Goal: Transaction & Acquisition: Obtain resource

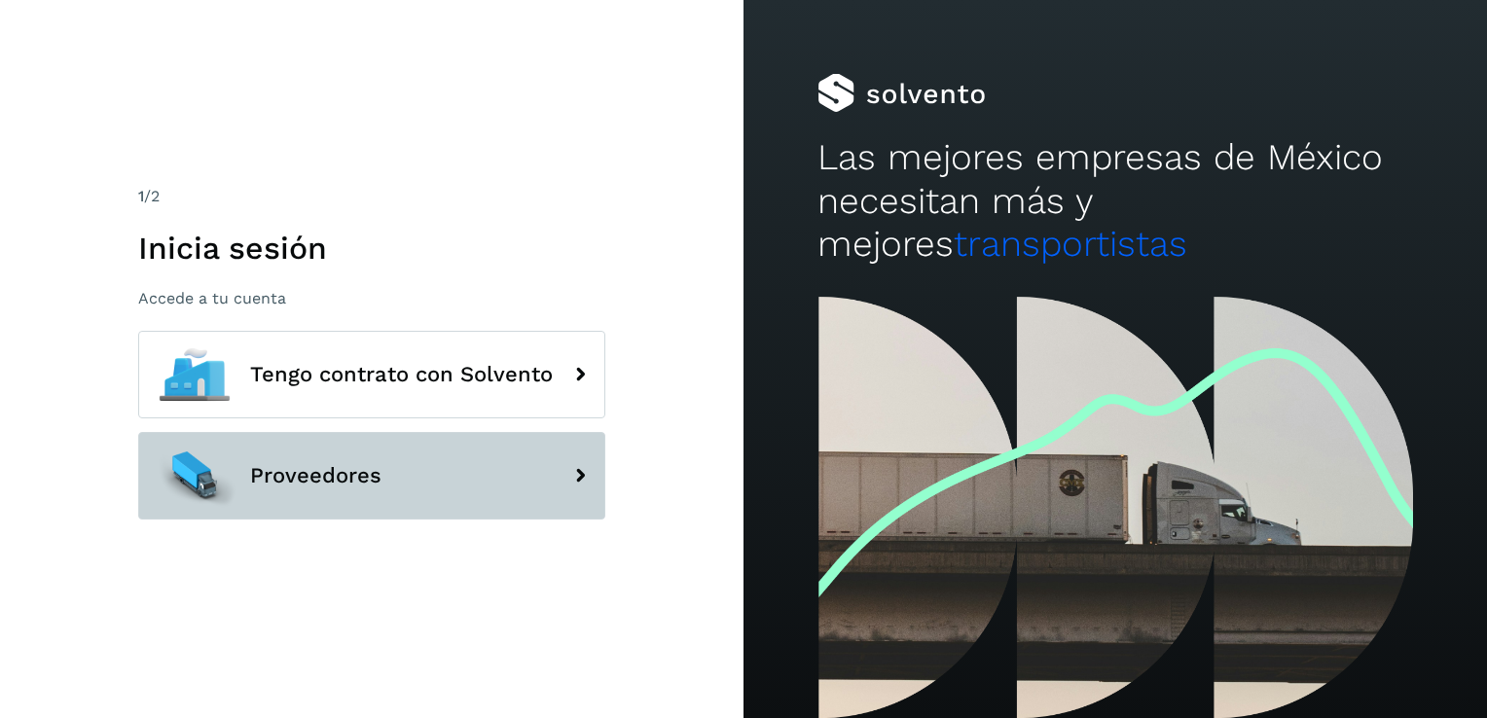
click at [269, 474] on span "Proveedores" at bounding box center [315, 475] width 131 height 23
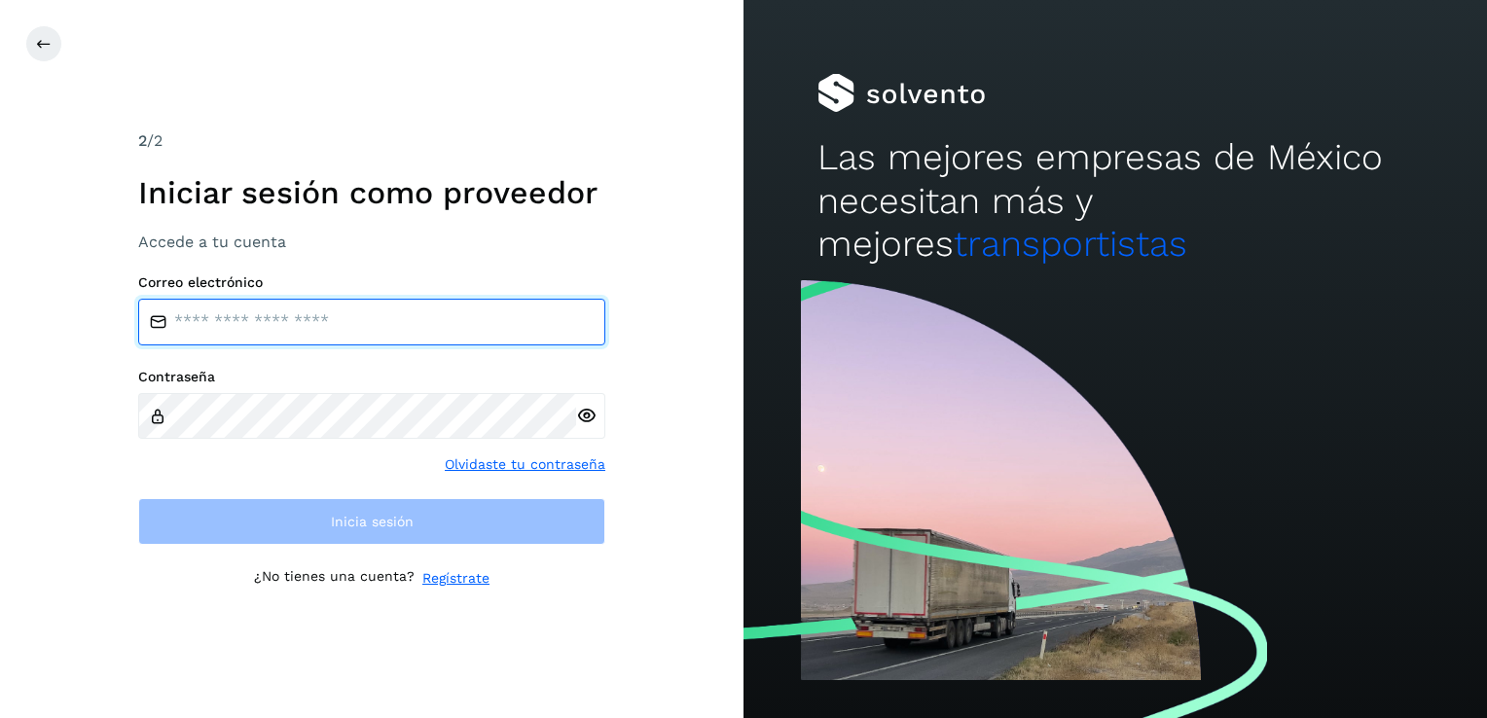
type input "**********"
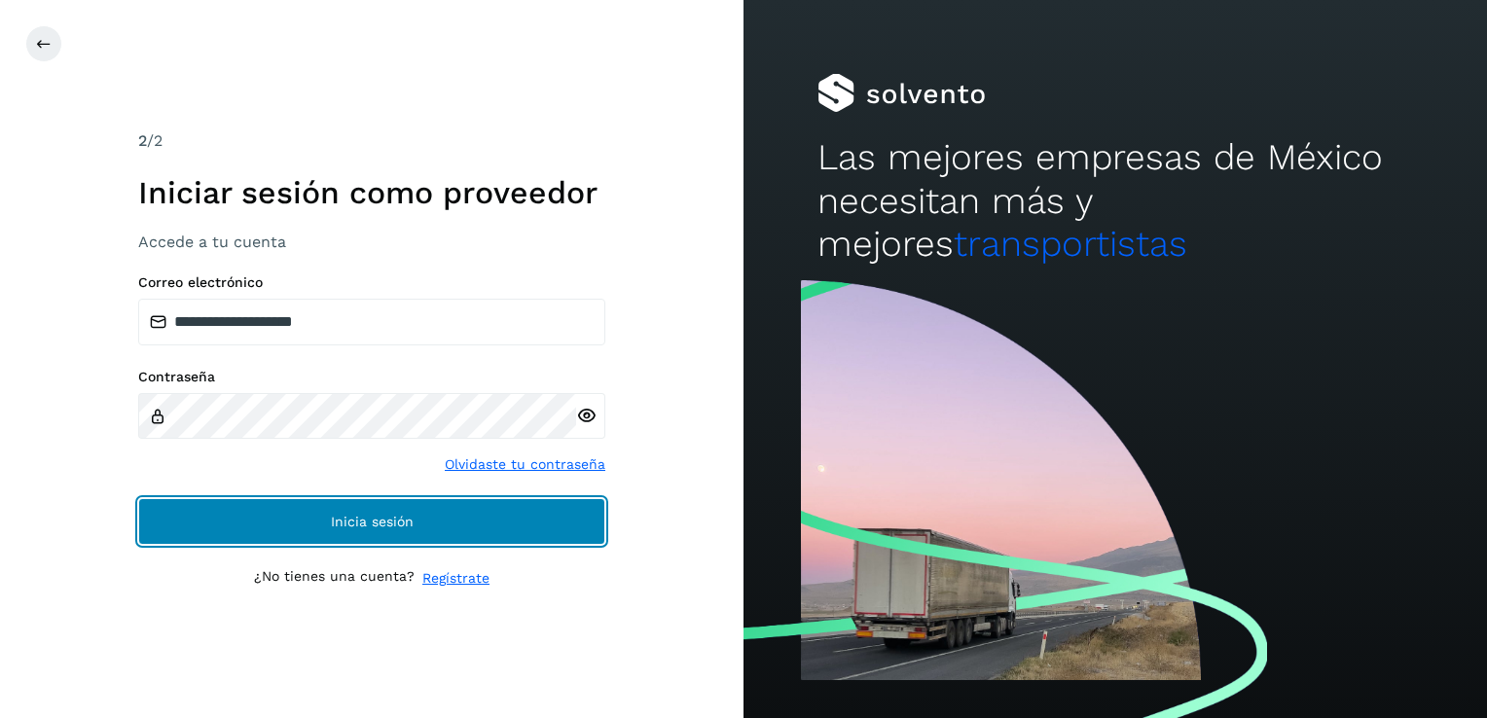
click at [542, 519] on button "Inicia sesión" at bounding box center [371, 521] width 467 height 47
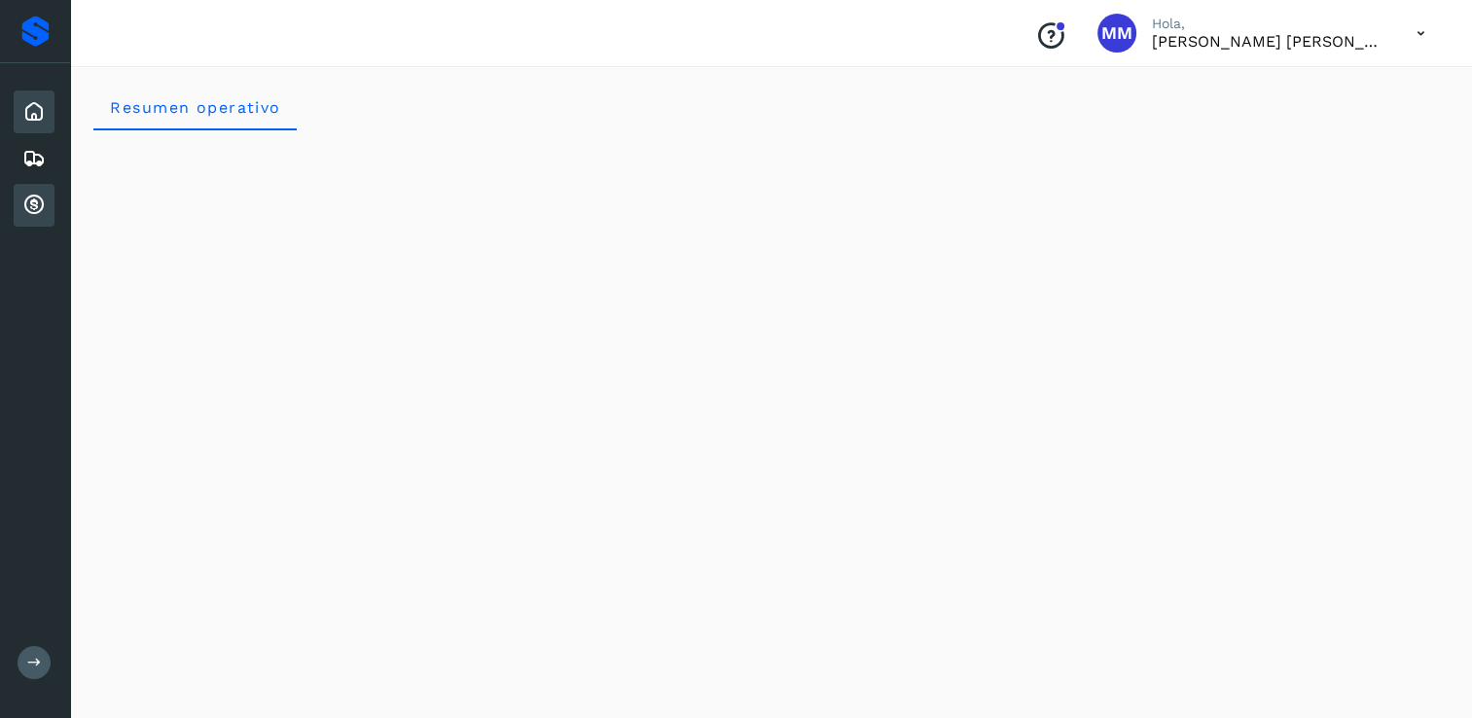
click at [34, 200] on icon at bounding box center [33, 205] width 23 height 23
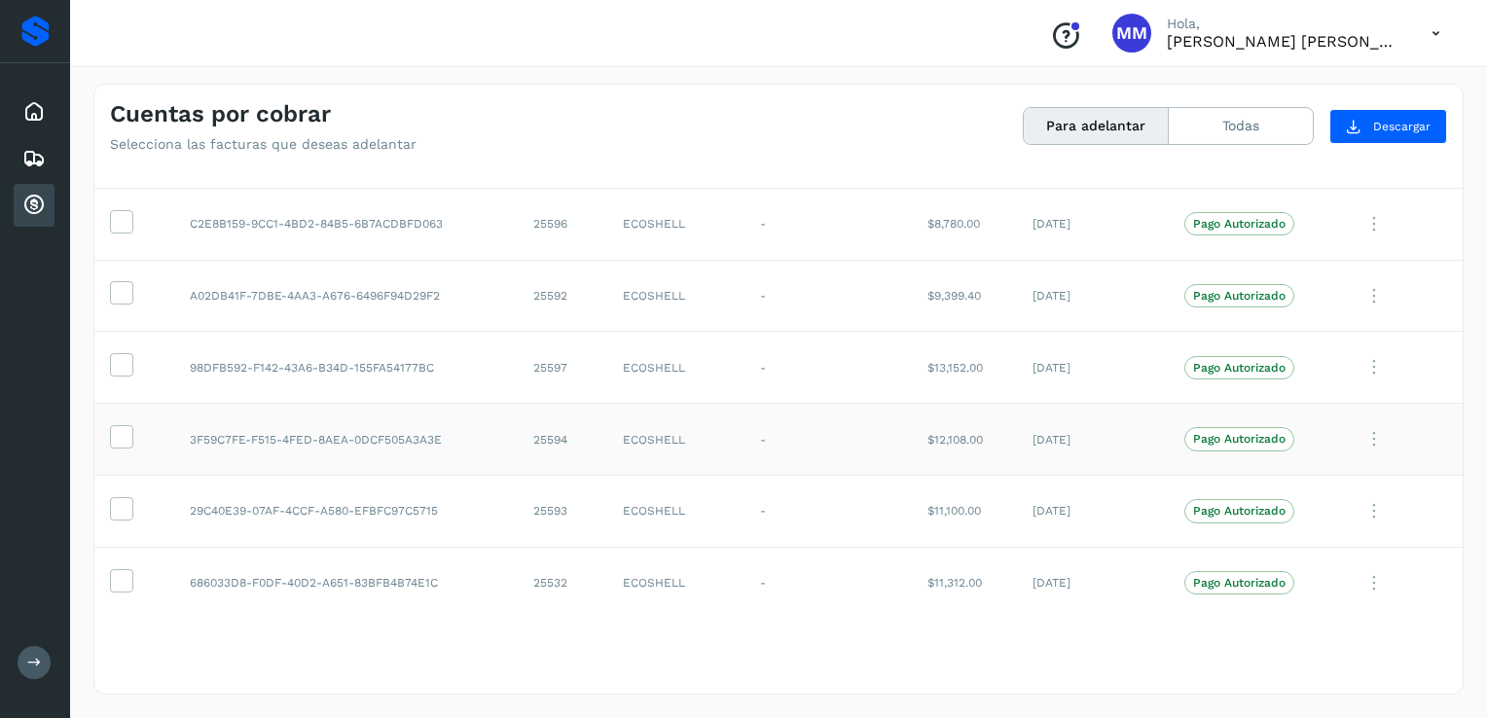
scroll to position [325, 0]
click at [124, 575] on icon at bounding box center [121, 576] width 20 height 20
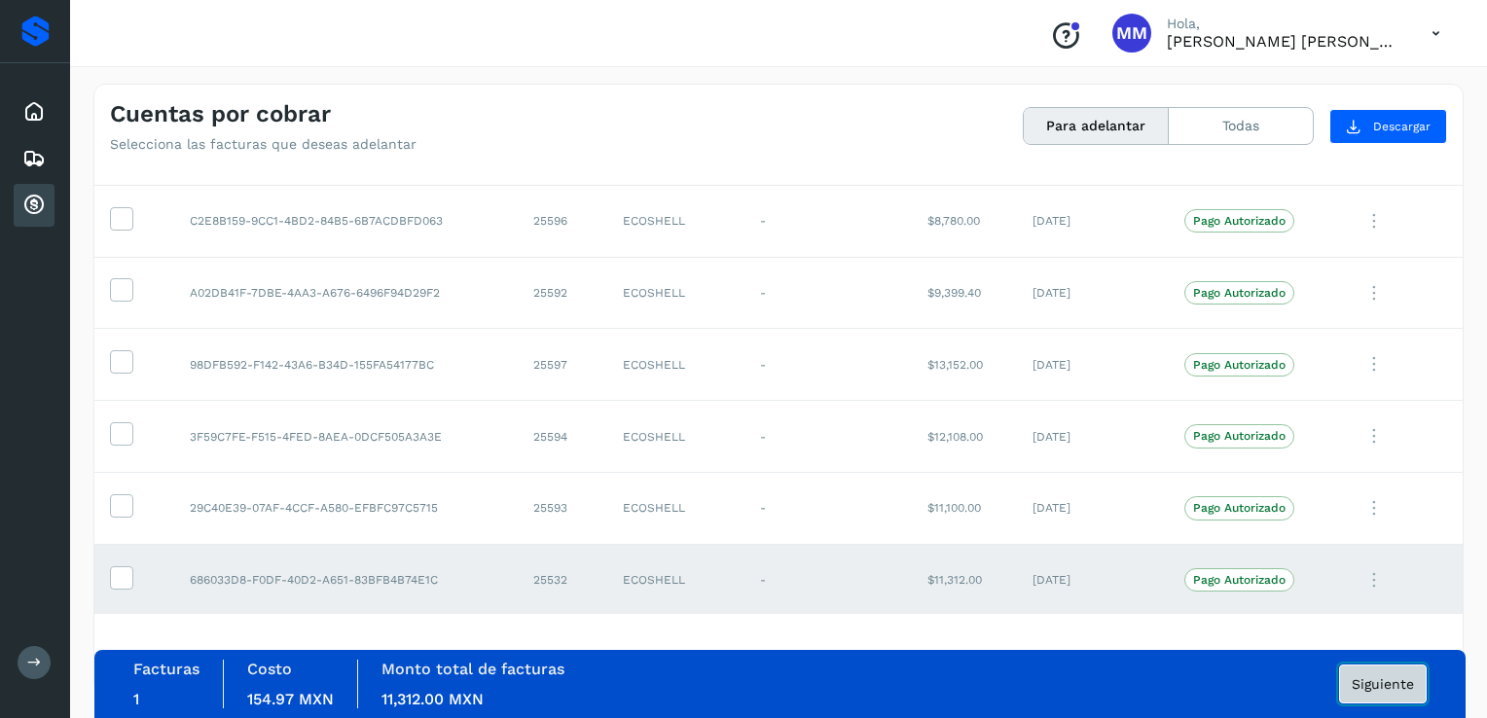
click at [1403, 683] on span "Siguiente" at bounding box center [1382, 684] width 62 height 14
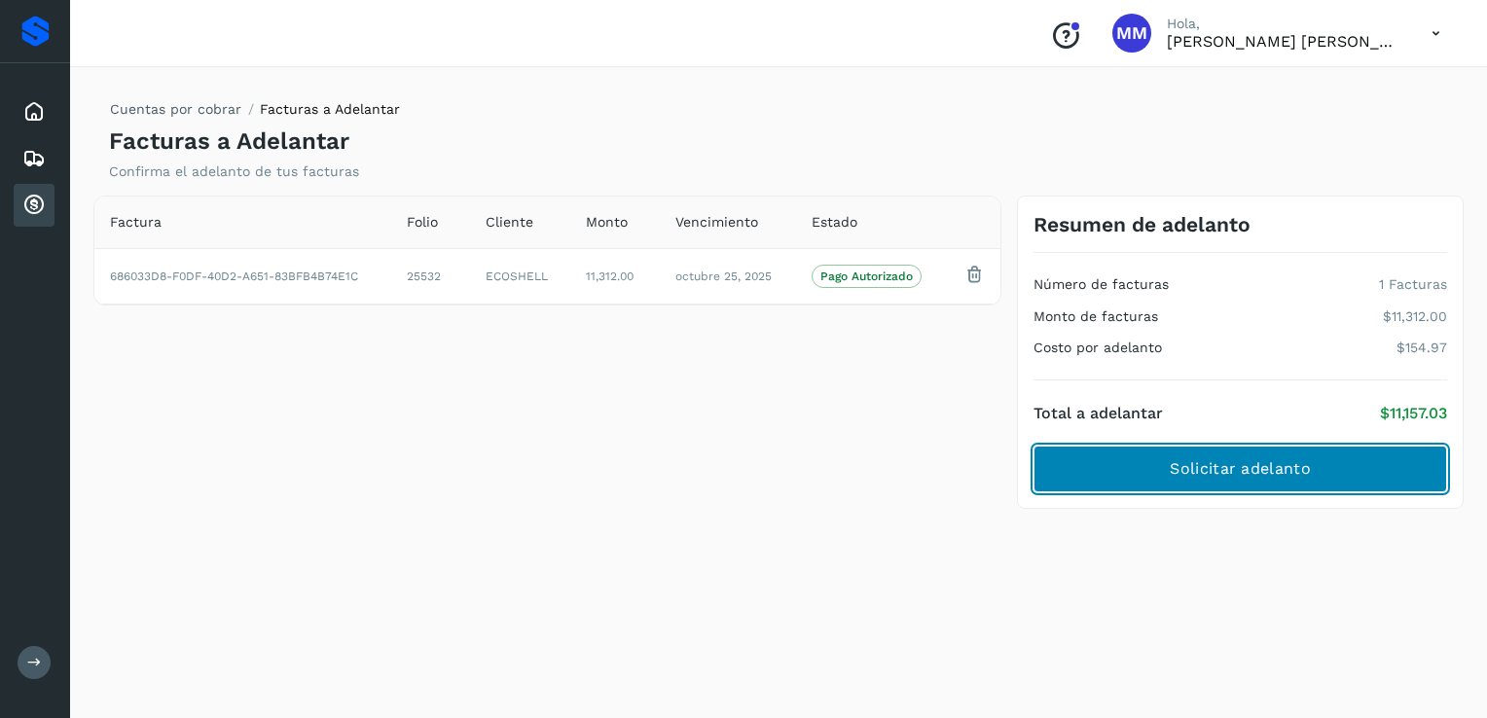
click at [1178, 477] on span "Solicitar adelanto" at bounding box center [1239, 468] width 140 height 21
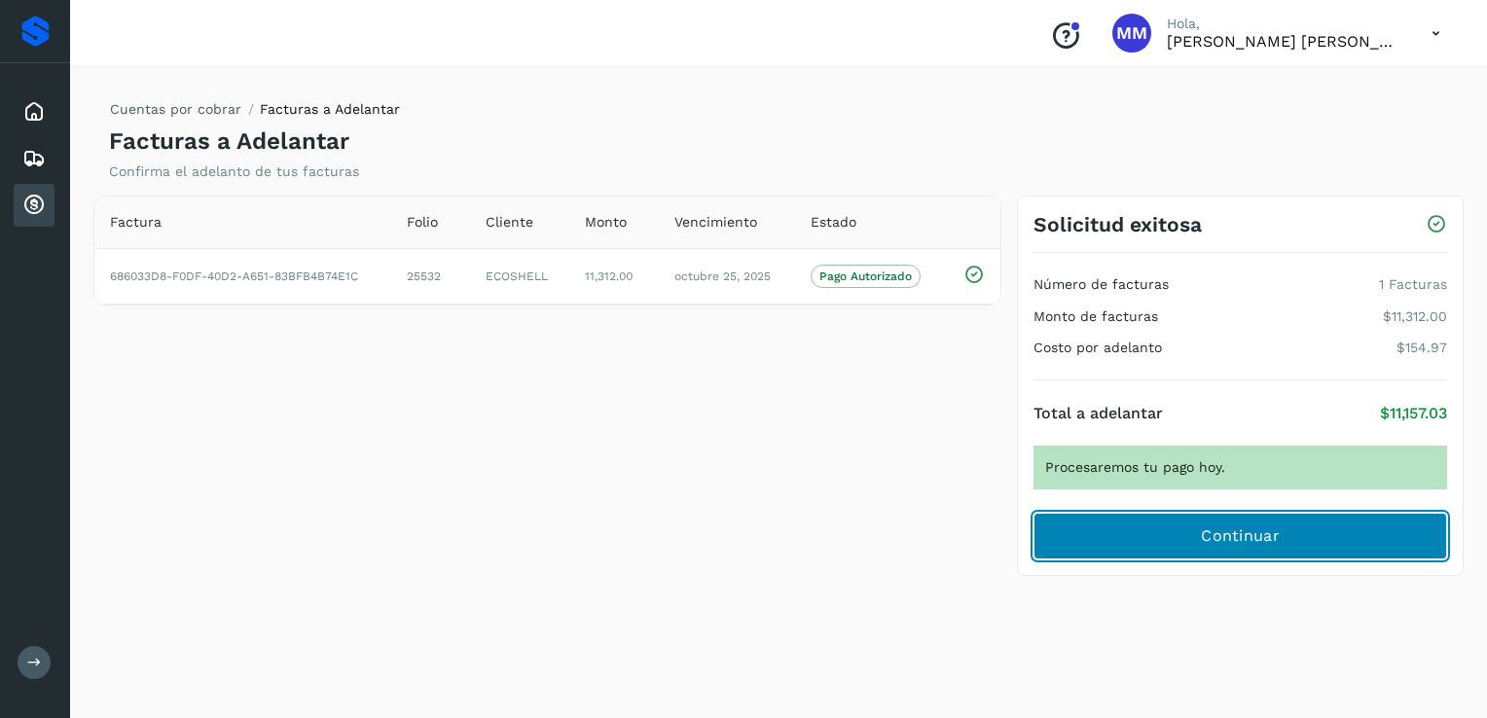
click at [1253, 527] on span "Continuar" at bounding box center [1240, 535] width 79 height 21
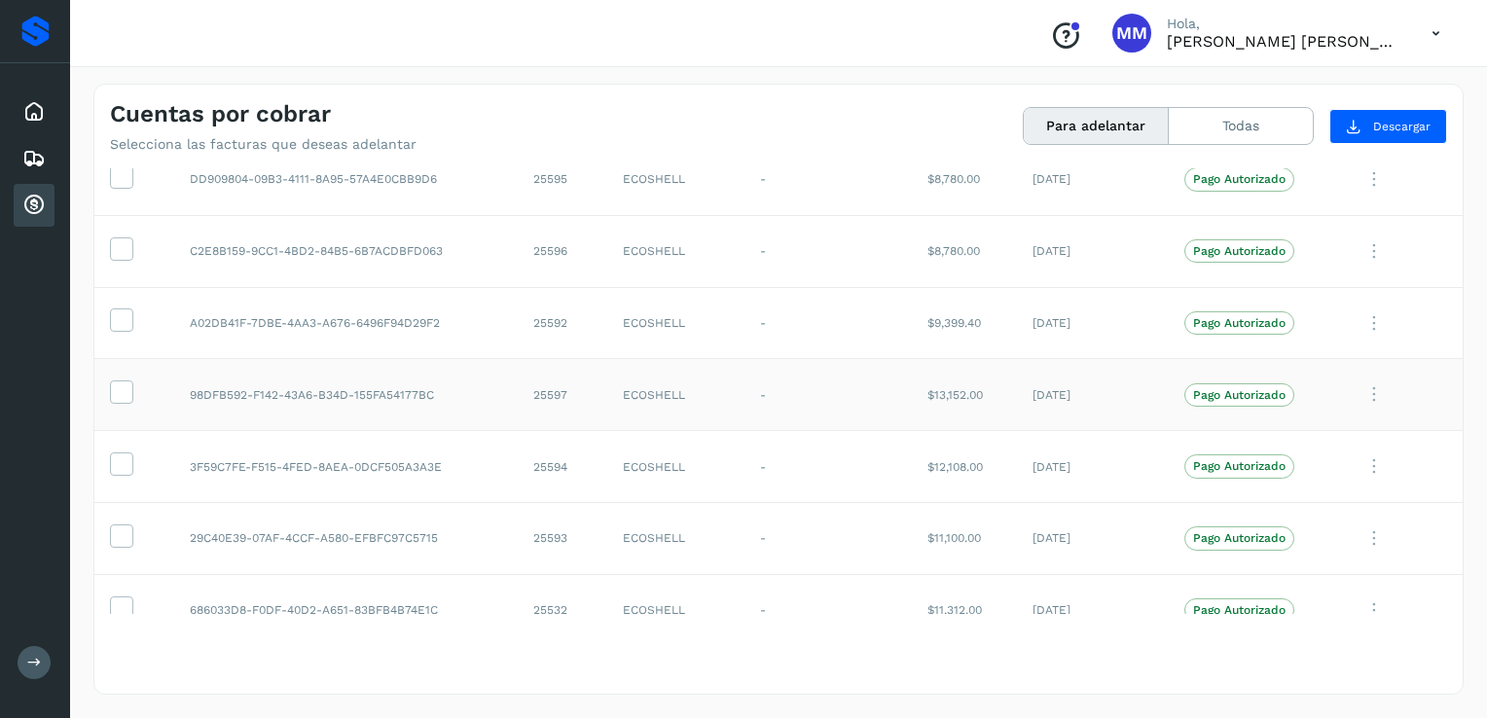
scroll to position [325, 0]
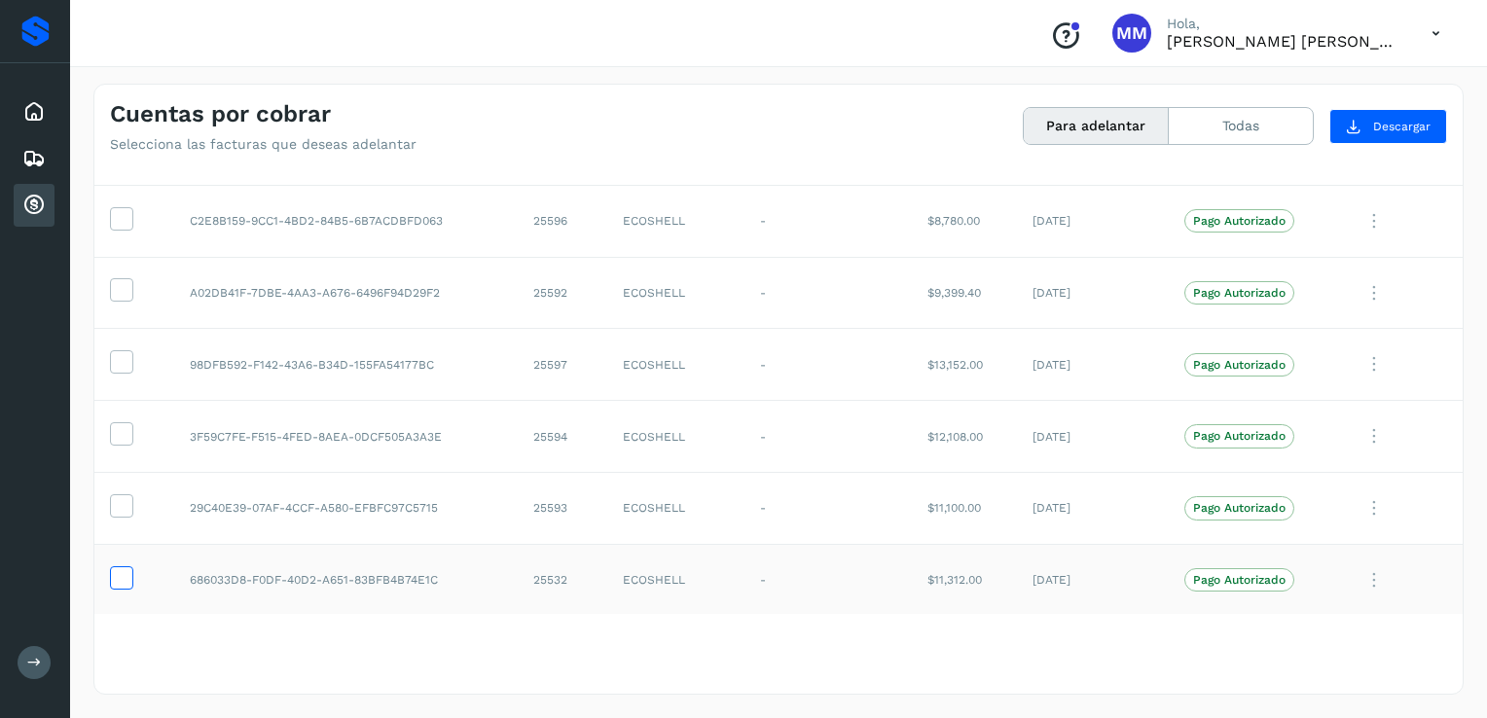
click at [126, 580] on icon at bounding box center [121, 576] width 20 height 20
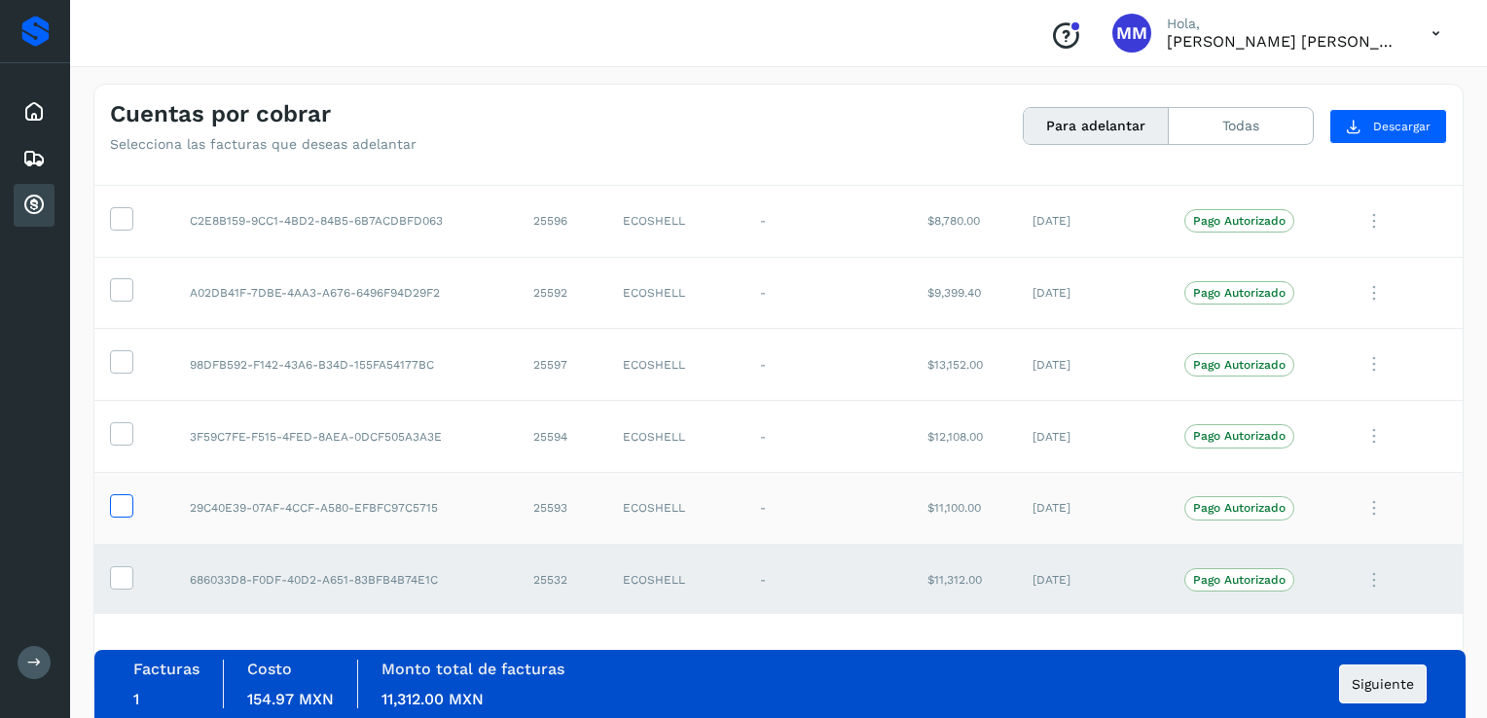
click at [121, 508] on icon at bounding box center [121, 504] width 20 height 20
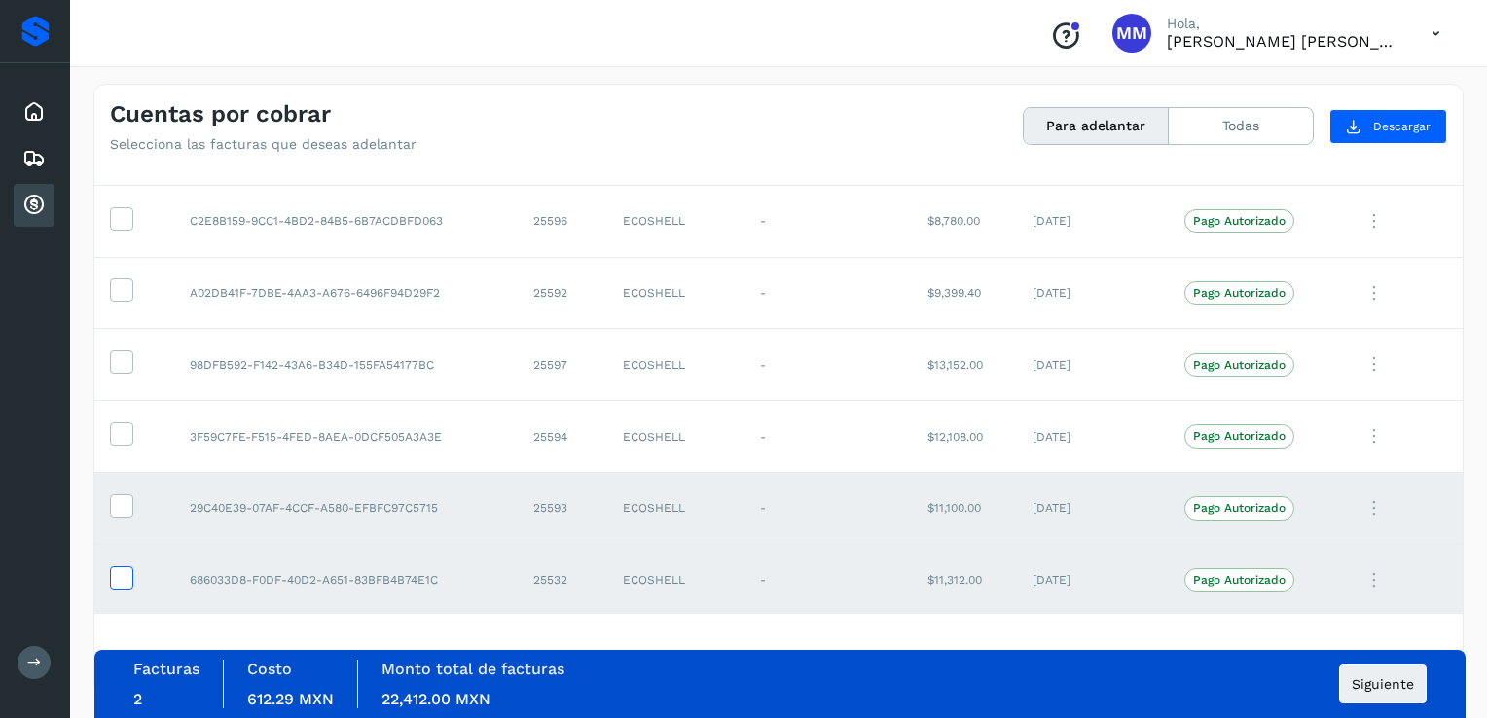
click at [123, 583] on icon at bounding box center [121, 576] width 20 height 20
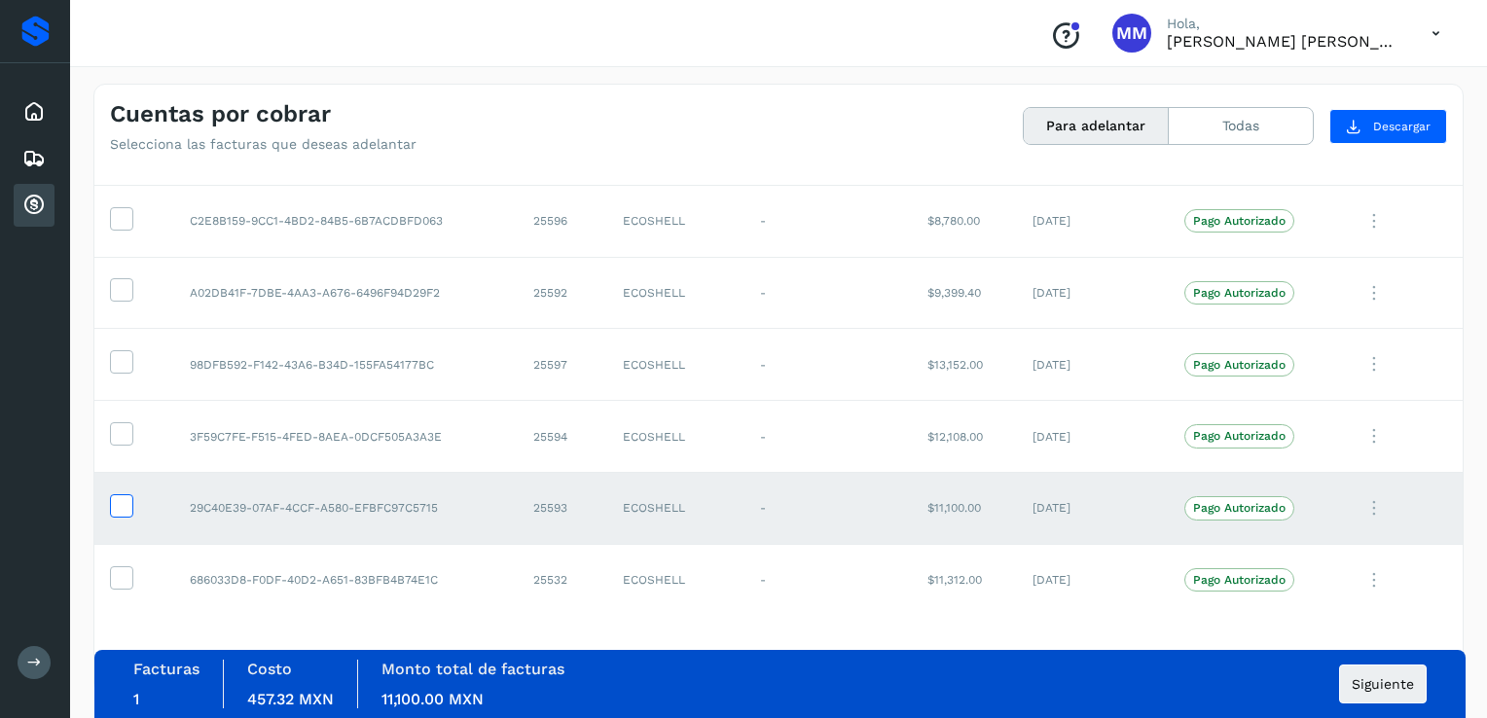
click at [120, 504] on icon at bounding box center [121, 504] width 20 height 20
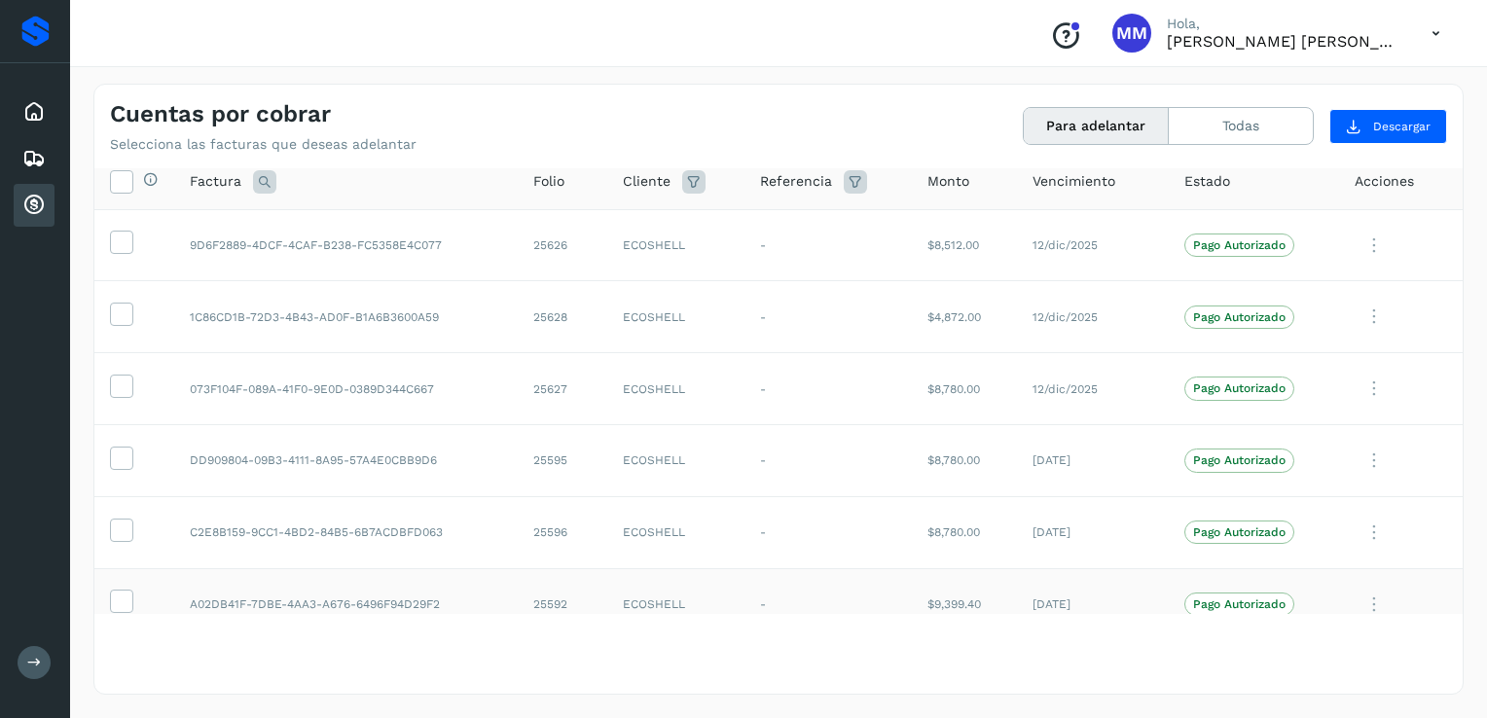
scroll to position [0, 0]
